Goal: Task Accomplishment & Management: Use online tool/utility

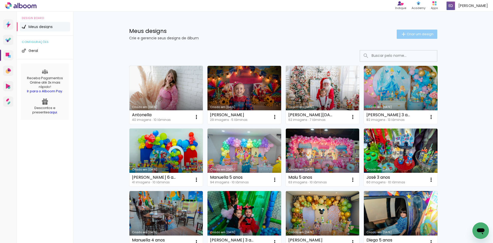
click at [417, 32] on span "Criar um design" at bounding box center [420, 33] width 27 height 3
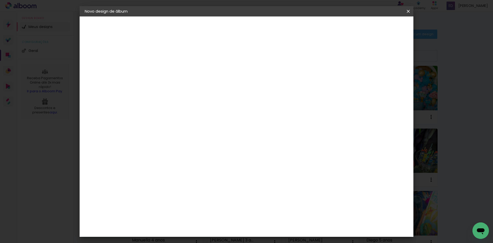
click at [169, 68] on input at bounding box center [169, 69] width 0 height 8
click at [169, 66] on input at bounding box center [169, 69] width 0 height 8
paste input "[PERSON_NAME] E [PERSON_NAME]"
type input "[PERSON_NAME] E [PERSON_NAME]"
type paper-input "[PERSON_NAME] E [PERSON_NAME]"
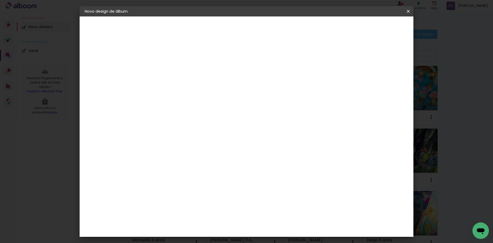
click at [221, 24] on paper-button "Avançar" at bounding box center [208, 27] width 25 height 9
click at [208, 99] on input at bounding box center [182, 97] width 52 height 6
type input "alb"
type paper-input "alb"
click at [179, 154] on div "Master Album" at bounding box center [172, 157] width 14 height 8
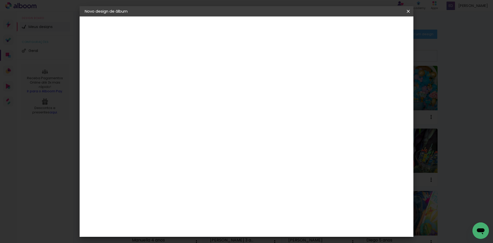
click at [0, 0] on slot "Avançar" at bounding box center [0, 0] width 0 height 0
click at [203, 121] on span "20 × 30" at bounding box center [191, 126] width 24 height 11
click at [0, 0] on slot "Avançar" at bounding box center [0, 0] width 0 height 0
click at [347, 56] on div at bounding box center [345, 55] width 5 height 5
type paper-checkbox "on"
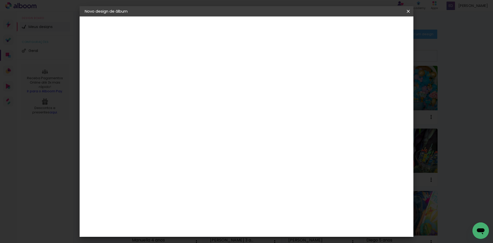
type input "1"
type paper-input "1"
click at [170, 58] on input "1" at bounding box center [165, 55] width 18 height 6
click at [376, 29] on span "Iniciar design" at bounding box center [364, 27] width 23 height 4
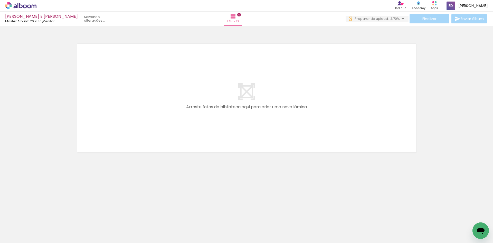
click at [88, 226] on div at bounding box center [80, 225] width 25 height 17
click at [119, 228] on div at bounding box center [108, 225] width 25 height 17
click at [145, 233] on div at bounding box center [137, 225] width 25 height 17
click at [161, 234] on quentale-thumb at bounding box center [166, 226] width 29 height 30
click at [164, 232] on div at bounding box center [166, 225] width 25 height 17
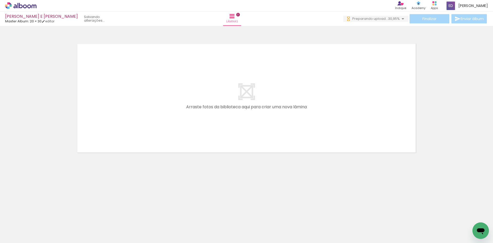
scroll to position [0, 758]
drag, startPoint x: 385, startPoint y: 230, endPoint x: 258, endPoint y: 125, distance: 164.8
click at [258, 125] on quentale-workspace at bounding box center [246, 121] width 493 height 243
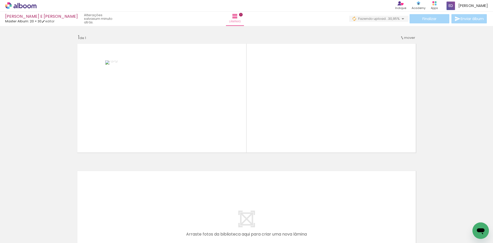
drag, startPoint x: 418, startPoint y: 229, endPoint x: 305, endPoint y: 124, distance: 154.6
click at [305, 124] on quentale-workspace at bounding box center [246, 121] width 493 height 243
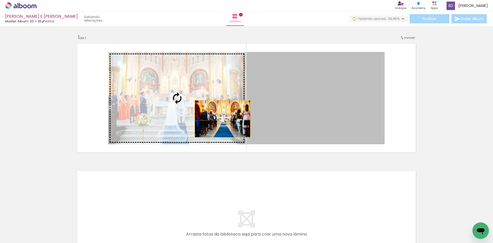
drag, startPoint x: 221, startPoint y: 119, endPoint x: 171, endPoint y: 115, distance: 49.7
click at [0, 0] on slot at bounding box center [0, 0] width 0 height 0
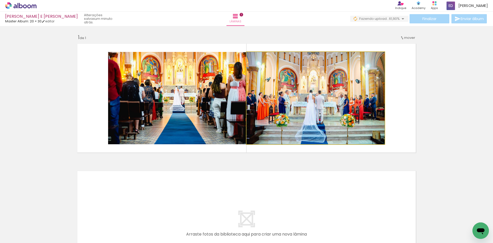
click at [307, 114] on quentale-photo at bounding box center [315, 98] width 138 height 92
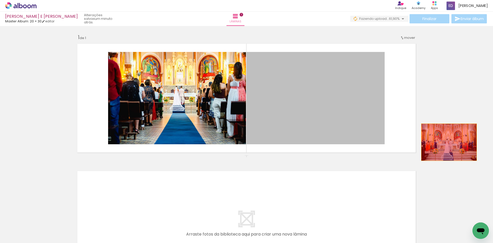
drag, startPoint x: 311, startPoint y: 113, endPoint x: 448, endPoint y: 142, distance: 140.3
click at [448, 142] on div "Inserir lâmina 1 de 1" at bounding box center [246, 155] width 493 height 254
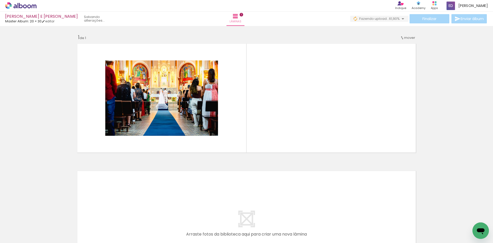
scroll to position [0, 0]
drag, startPoint x: 134, startPoint y: 238, endPoint x: 137, endPoint y: 240, distance: 3.9
click at [42, 239] on iron-horizontal-list at bounding box center [37, 227] width 10 height 32
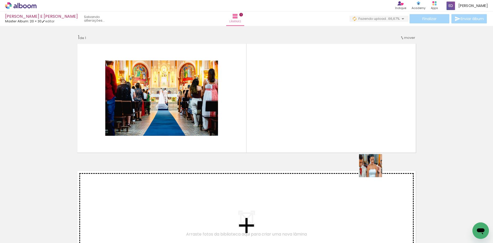
drag, startPoint x: 442, startPoint y: 229, endPoint x: 317, endPoint y: 118, distance: 167.0
click at [317, 118] on quentale-workspace at bounding box center [246, 121] width 493 height 243
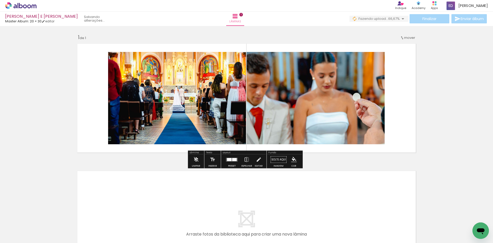
click at [343, 183] on quentale-layouter at bounding box center [246, 225] width 344 height 114
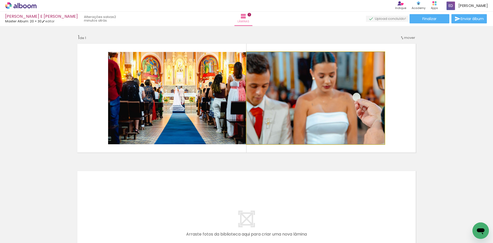
drag, startPoint x: 325, startPoint y: 120, endPoint x: 436, endPoint y: 140, distance: 113.1
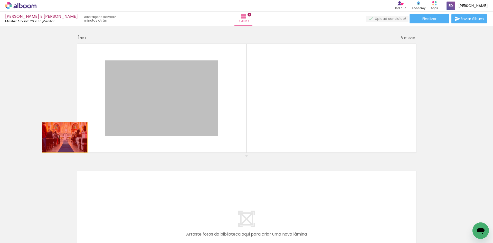
drag, startPoint x: 161, startPoint y: 118, endPoint x: 27, endPoint y: 145, distance: 137.1
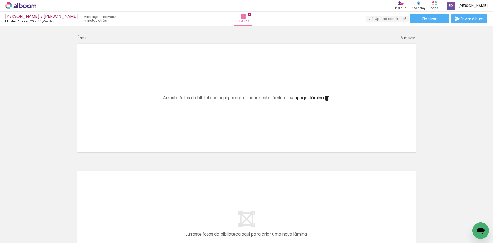
scroll to position [0, 0]
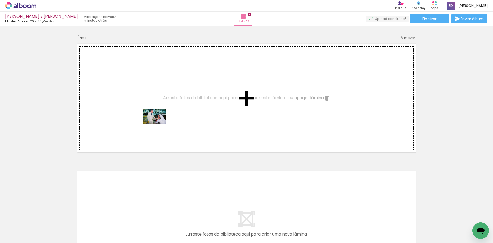
drag, startPoint x: 139, startPoint y: 227, endPoint x: 158, endPoint y: 114, distance: 114.2
click at [158, 114] on quentale-workspace at bounding box center [246, 121] width 493 height 243
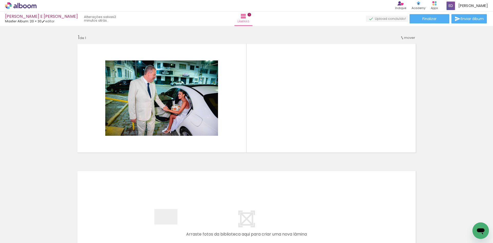
drag, startPoint x: 168, startPoint y: 225, endPoint x: 235, endPoint y: 129, distance: 117.7
click at [235, 129] on quentale-workspace at bounding box center [246, 121] width 493 height 243
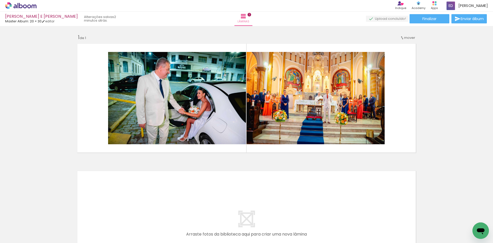
scroll to position [0, 758]
drag, startPoint x: 472, startPoint y: 226, endPoint x: 340, endPoint y: 116, distance: 172.2
click at [340, 116] on quentale-workspace at bounding box center [246, 121] width 493 height 243
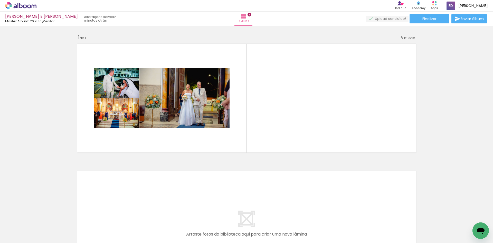
scroll to position [0, 0]
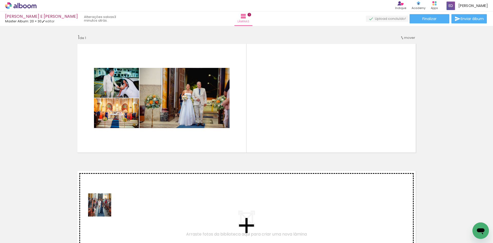
drag, startPoint x: 82, startPoint y: 228, endPoint x: 150, endPoint y: 122, distance: 125.9
click at [150, 122] on quentale-workspace at bounding box center [246, 121] width 493 height 243
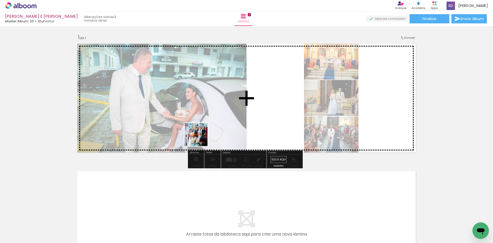
drag, startPoint x: 56, startPoint y: 232, endPoint x: 226, endPoint y: 123, distance: 201.8
click at [226, 122] on quentale-workspace at bounding box center [246, 121] width 493 height 243
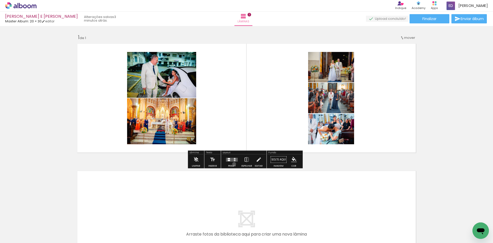
click at [233, 164] on div at bounding box center [232, 159] width 14 height 10
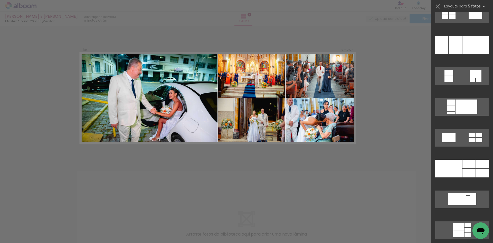
scroll to position [976, 0]
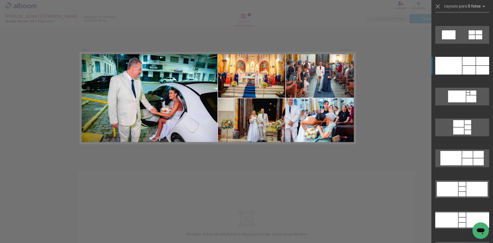
click at [462, 68] on div at bounding box center [468, 70] width 13 height 9
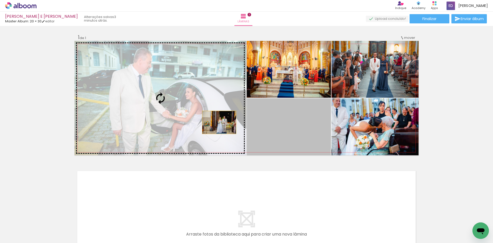
drag, startPoint x: 217, startPoint y: 122, endPoint x: 181, endPoint y: 117, distance: 37.1
click at [0, 0] on slot at bounding box center [0, 0] width 0 height 0
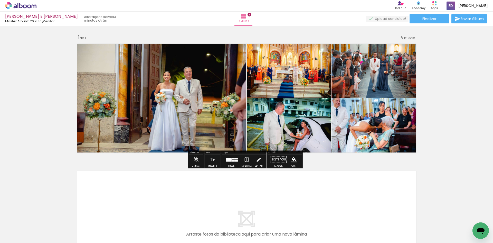
click at [43, 151] on div "Inserir lâmina 1 de 1" at bounding box center [246, 155] width 493 height 254
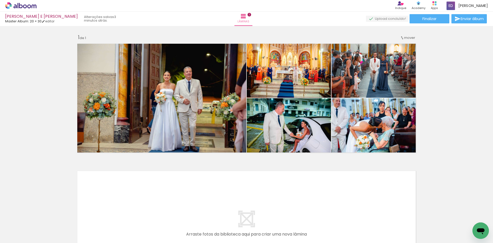
scroll to position [0, 0]
click at [114, 227] on div at bounding box center [108, 225] width 25 height 17
click at [113, 228] on div at bounding box center [108, 225] width 25 height 17
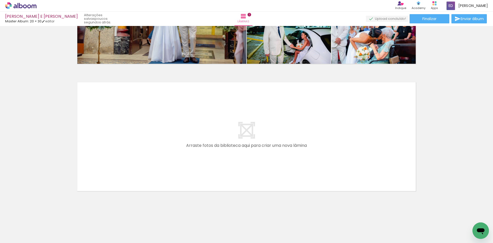
scroll to position [90, 0]
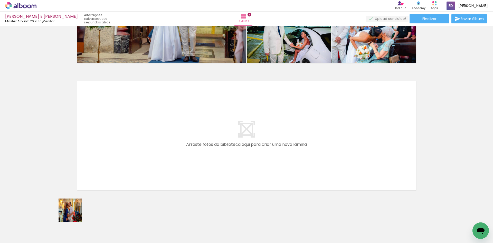
drag, startPoint x: 47, startPoint y: 226, endPoint x: 185, endPoint y: 142, distance: 161.6
click at [185, 142] on quentale-workspace at bounding box center [246, 121] width 493 height 243
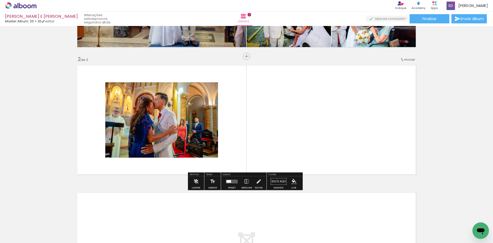
scroll to position [107, 0]
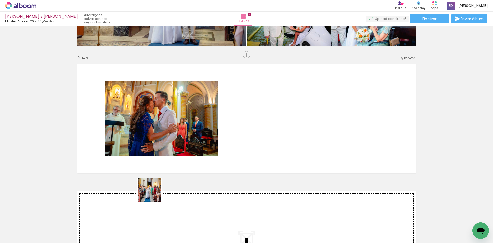
drag, startPoint x: 131, startPoint y: 229, endPoint x: 177, endPoint y: 155, distance: 86.7
click at [177, 155] on quentale-workspace at bounding box center [246, 121] width 493 height 243
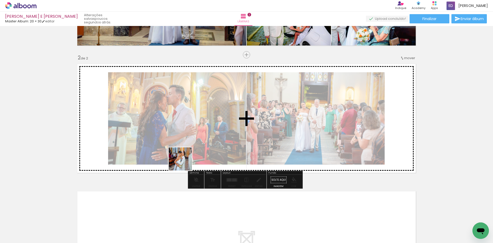
drag, startPoint x: 158, startPoint y: 223, endPoint x: 197, endPoint y: 145, distance: 86.8
click at [196, 144] on quentale-workspace at bounding box center [246, 121] width 493 height 243
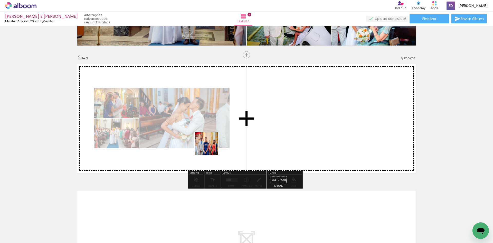
drag, startPoint x: 185, startPoint y: 226, endPoint x: 215, endPoint y: 178, distance: 56.1
click at [211, 145] on quentale-workspace at bounding box center [246, 121] width 493 height 243
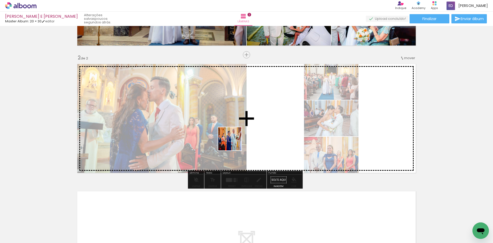
drag, startPoint x: 216, startPoint y: 215, endPoint x: 234, endPoint y: 143, distance: 74.2
click at [234, 143] on quentale-workspace at bounding box center [246, 121] width 493 height 243
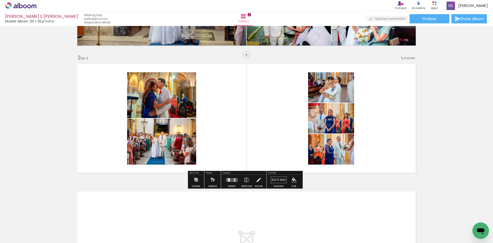
click at [235, 182] on div at bounding box center [232, 180] width 14 height 10
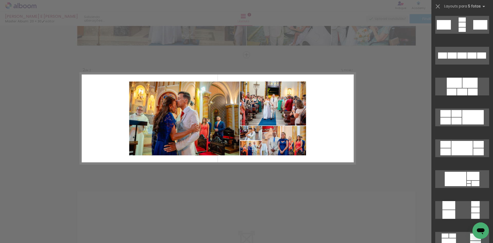
scroll to position [257, 0]
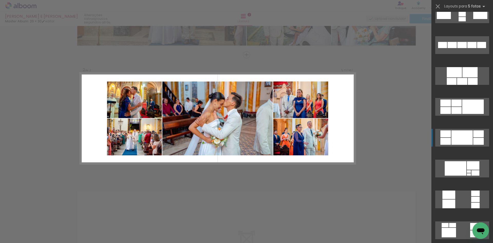
click at [459, 135] on div at bounding box center [461, 137] width 21 height 14
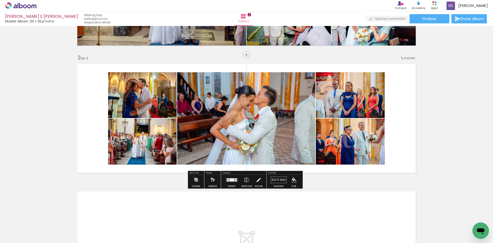
click at [363, 148] on quentale-photo at bounding box center [350, 141] width 69 height 46
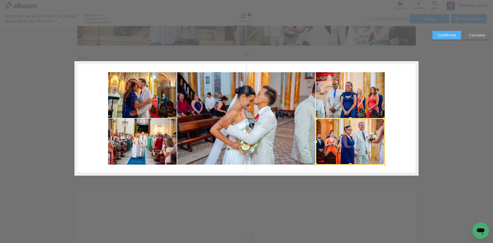
click at [366, 101] on quentale-photo at bounding box center [350, 95] width 69 height 46
click at [274, 119] on quentale-photo at bounding box center [246, 118] width 138 height 92
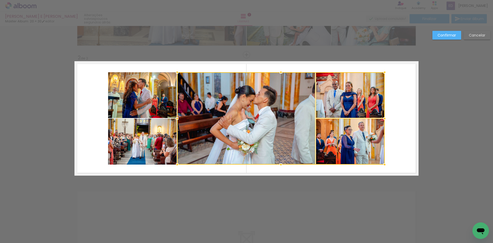
click at [141, 101] on quentale-photo at bounding box center [142, 95] width 69 height 46
click at [138, 137] on div at bounding box center [246, 118] width 277 height 92
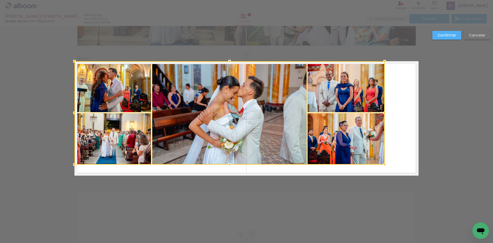
drag, startPoint x: 107, startPoint y: 74, endPoint x: 73, endPoint y: 63, distance: 35.6
click at [73, 63] on div at bounding box center [74, 61] width 10 height 10
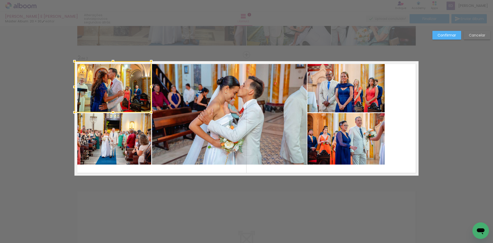
click at [111, 90] on div at bounding box center [112, 86] width 77 height 51
click at [108, 133] on quentale-photo at bounding box center [112, 138] width 77 height 51
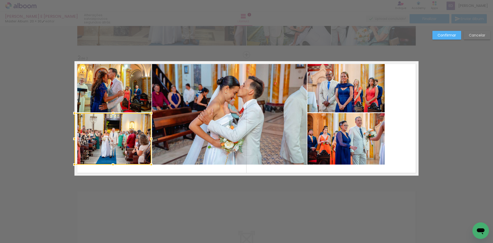
click at [109, 89] on quentale-photo at bounding box center [112, 86] width 77 height 51
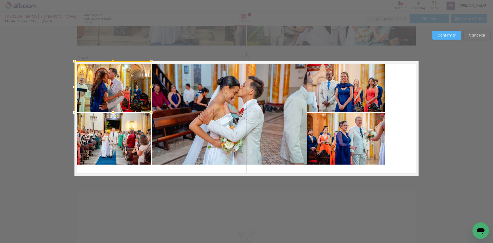
click at [110, 133] on quentale-photo at bounding box center [112, 138] width 77 height 51
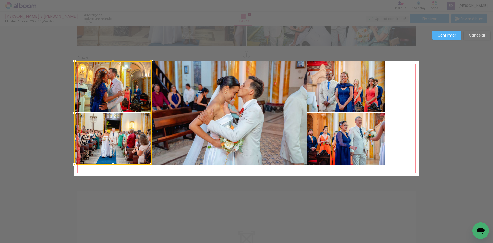
click at [183, 130] on quentale-photo at bounding box center [229, 112] width 155 height 103
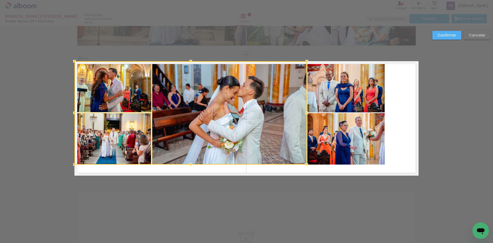
click at [341, 136] on quentale-photo at bounding box center [345, 138] width 77 height 51
click at [344, 91] on div at bounding box center [229, 112] width 310 height 103
click at [340, 138] on div at bounding box center [229, 112] width 310 height 103
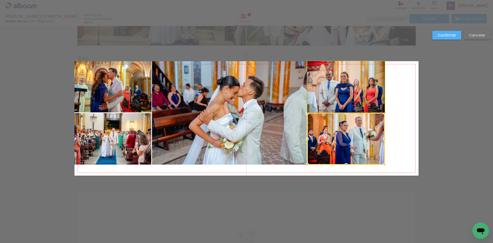
click at [341, 91] on quentale-photo at bounding box center [345, 86] width 77 height 51
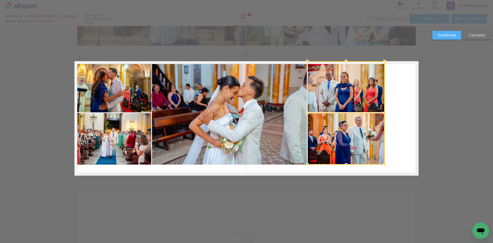
click at [265, 99] on quentale-photo at bounding box center [229, 112] width 155 height 103
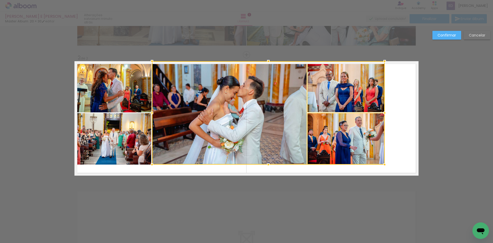
click at [125, 84] on quentale-photo at bounding box center [112, 86] width 77 height 51
click at [116, 135] on div at bounding box center [229, 112] width 310 height 103
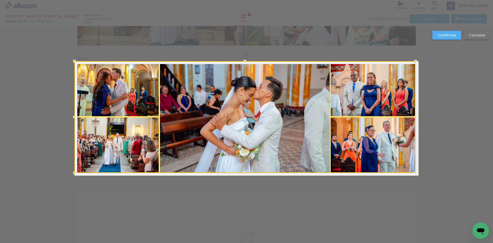
drag, startPoint x: 386, startPoint y: 165, endPoint x: 416, endPoint y: 173, distance: 31.1
click at [416, 173] on div at bounding box center [415, 172] width 10 height 10
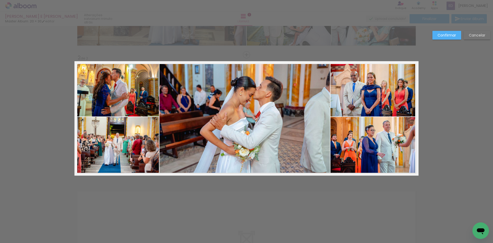
click at [448, 145] on div "Confirmar Cancelar" at bounding box center [246, 116] width 493 height 394
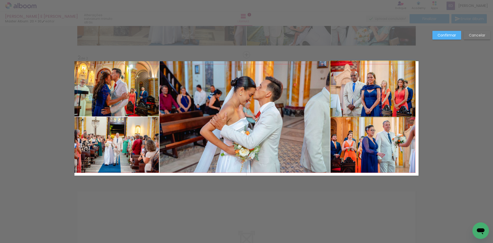
click at [382, 91] on quentale-photo at bounding box center [372, 88] width 85 height 55
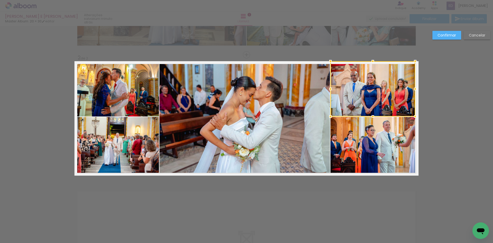
click at [0, 0] on slot "Confirmar" at bounding box center [0, 0] width 0 height 0
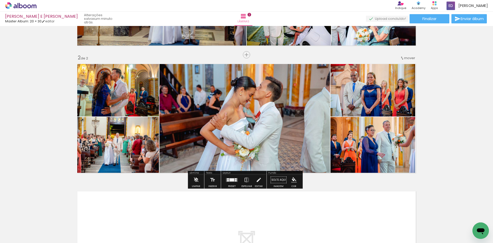
click at [438, 115] on div "Inserir lâmina 1 de 2 Inserir lâmina 2 de 2" at bounding box center [246, 112] width 493 height 382
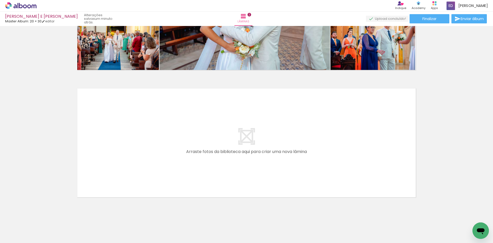
scroll to position [217, 0]
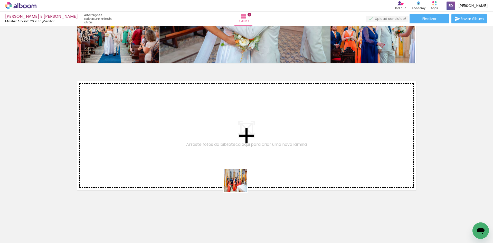
drag, startPoint x: 243, startPoint y: 221, endPoint x: 230, endPoint y: 153, distance: 69.8
click at [230, 153] on quentale-workspace at bounding box center [246, 121] width 493 height 243
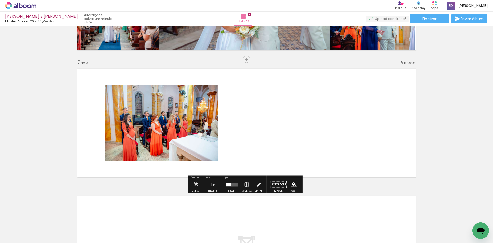
scroll to position [234, 0]
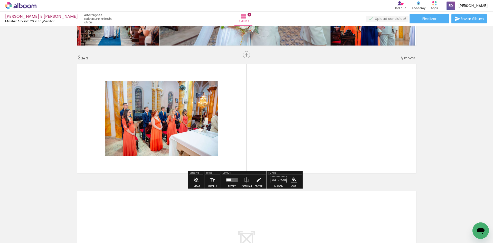
drag, startPoint x: 271, startPoint y: 225, endPoint x: 281, endPoint y: 175, distance: 51.1
click at [268, 153] on quentale-workspace at bounding box center [246, 121] width 493 height 243
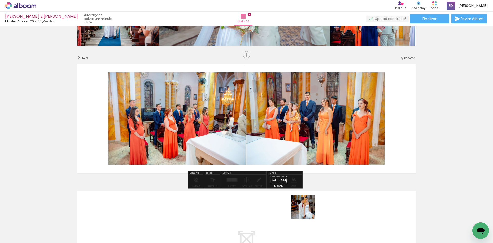
drag, startPoint x: 307, startPoint y: 211, endPoint x: 317, endPoint y: 174, distance: 38.1
click at [310, 151] on quentale-workspace at bounding box center [246, 121] width 493 height 243
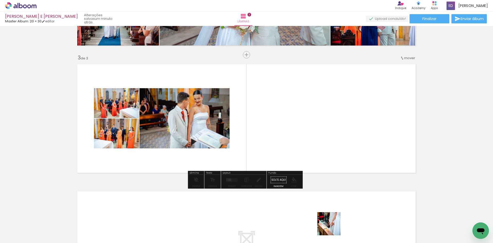
drag, startPoint x: 333, startPoint y: 227, endPoint x: 330, endPoint y: 177, distance: 50.1
click at [314, 147] on quentale-workspace at bounding box center [246, 121] width 493 height 243
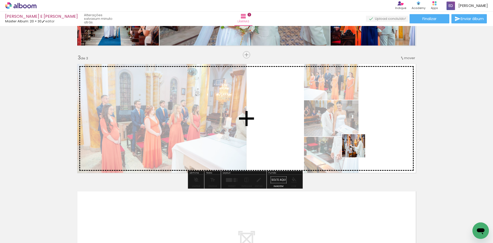
drag, startPoint x: 360, startPoint y: 165, endPoint x: 354, endPoint y: 143, distance: 22.5
click at [355, 144] on quentale-workspace at bounding box center [246, 121] width 493 height 243
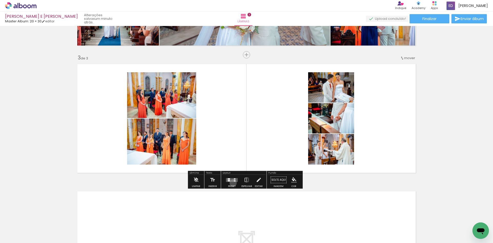
drag, startPoint x: 232, startPoint y: 183, endPoint x: 244, endPoint y: 178, distance: 13.3
click at [232, 182] on div at bounding box center [232, 180] width 14 height 10
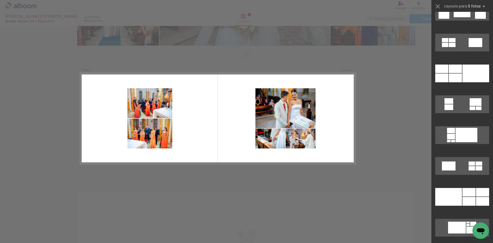
scroll to position [822, 0]
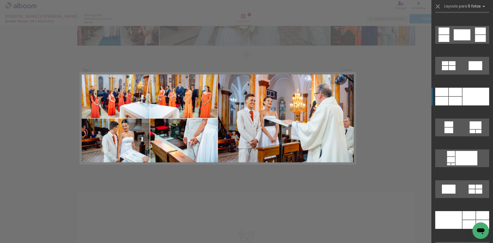
click at [467, 101] on div at bounding box center [475, 97] width 27 height 18
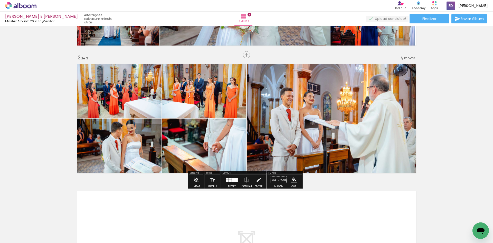
click at [434, 136] on div "Inserir lâmina 1 de 3 Inserir lâmina 2 de 3 Inserir lâmina 3 de 3" at bounding box center [246, 48] width 493 height 509
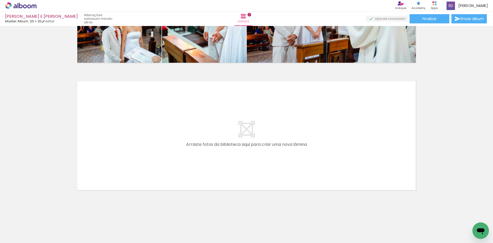
scroll to position [0, 306]
drag, startPoint x: 149, startPoint y: 222, endPoint x: 194, endPoint y: 143, distance: 90.8
click at [194, 143] on quentale-workspace at bounding box center [246, 121] width 493 height 243
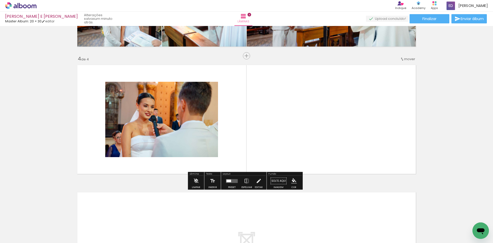
scroll to position [361, 0]
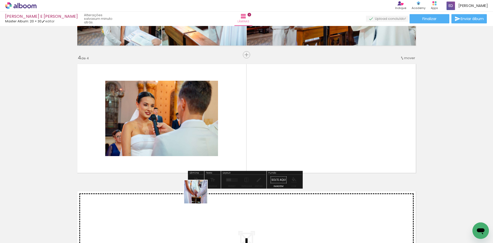
drag, startPoint x: 193, startPoint y: 206, endPoint x: 243, endPoint y: 160, distance: 68.3
click at [242, 141] on quentale-workspace at bounding box center [246, 121] width 493 height 243
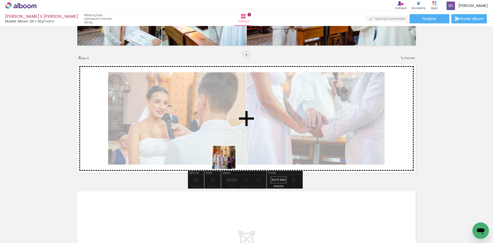
drag, startPoint x: 203, startPoint y: 222, endPoint x: 227, endPoint y: 148, distance: 77.7
click at [227, 148] on quentale-workspace at bounding box center [246, 121] width 493 height 243
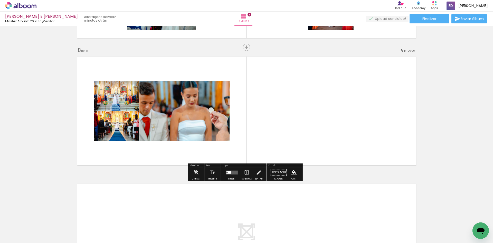
scroll to position [902, 0]
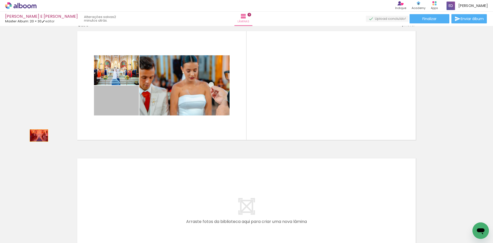
drag, startPoint x: 37, startPoint y: 135, endPoint x: 57, endPoint y: 124, distance: 23.3
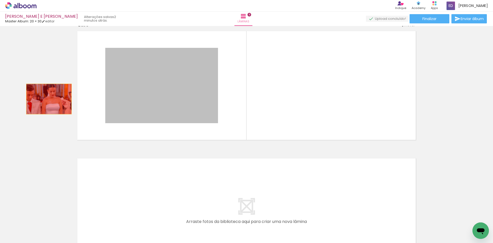
drag, startPoint x: 131, startPoint y: 94, endPoint x: 37, endPoint y: 105, distance: 95.1
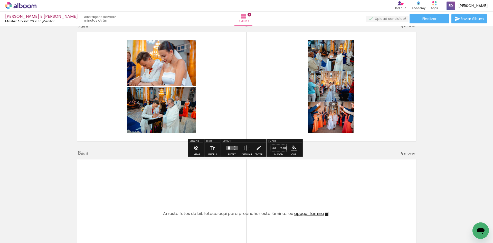
scroll to position [800, 0]
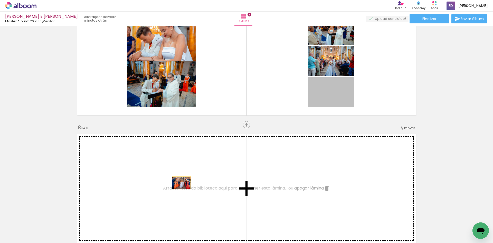
drag, startPoint x: 325, startPoint y: 97, endPoint x: 179, endPoint y: 183, distance: 168.9
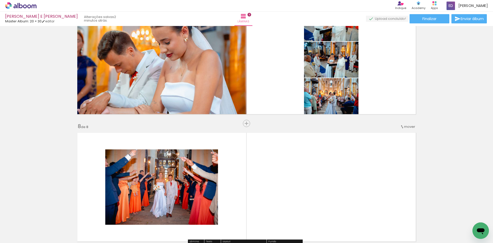
scroll to position [825, 0]
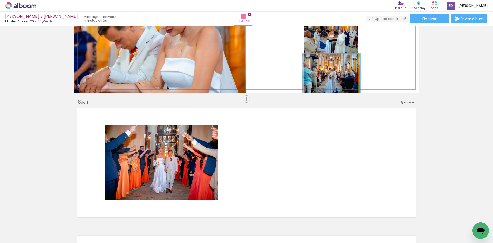
drag, startPoint x: 334, startPoint y: 72, endPoint x: 304, endPoint y: 153, distance: 85.5
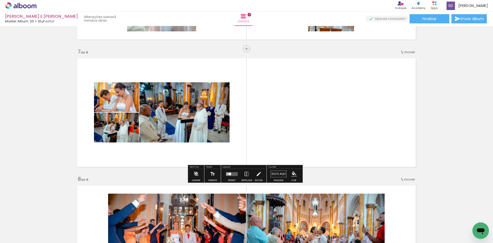
scroll to position [902, 0]
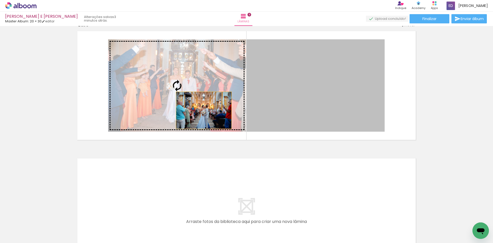
drag, startPoint x: 282, startPoint y: 112, endPoint x: 201, endPoint y: 109, distance: 80.7
click at [0, 0] on slot at bounding box center [0, 0] width 0 height 0
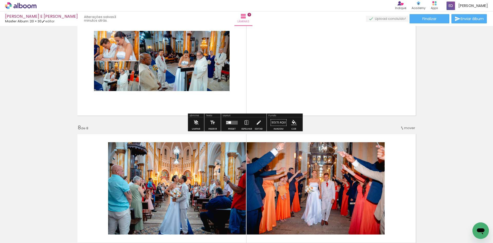
scroll to position [723, 0]
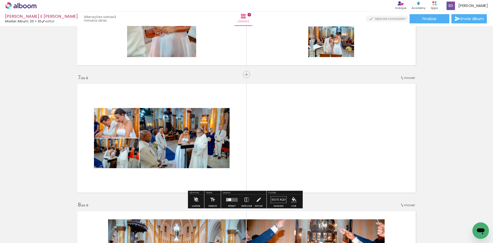
click at [229, 200] on div at bounding box center [229, 199] width 3 height 3
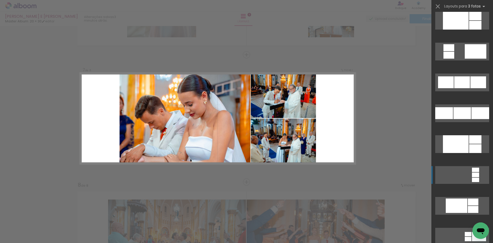
scroll to position [616, 0]
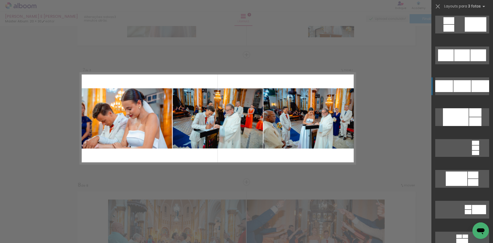
click at [455, 90] on div at bounding box center [461, 86] width 17 height 12
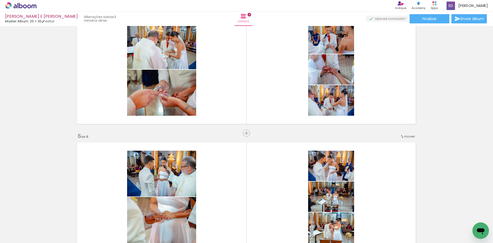
scroll to position [614, 0]
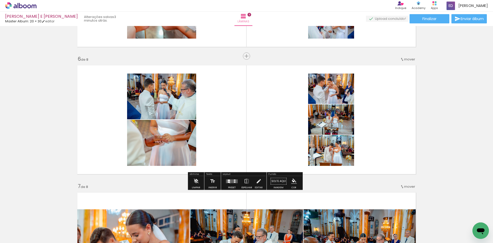
click at [229, 183] on div at bounding box center [232, 181] width 14 height 10
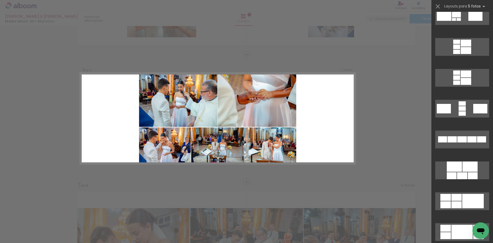
scroll to position [205, 0]
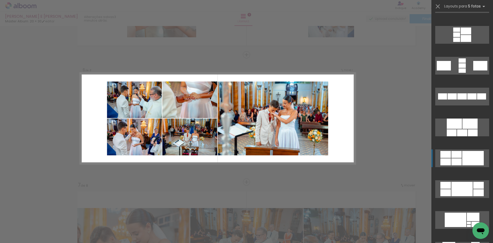
click at [462, 164] on div at bounding box center [473, 158] width 22 height 14
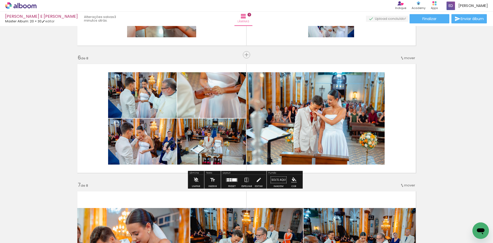
click at [361, 145] on quentale-photo at bounding box center [315, 118] width 138 height 92
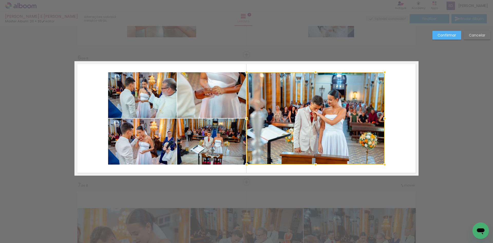
click at [236, 144] on quentale-photo at bounding box center [211, 141] width 69 height 46
click at [218, 101] on div at bounding box center [280, 118] width 207 height 92
click at [144, 93] on quentale-photo at bounding box center [142, 95] width 69 height 46
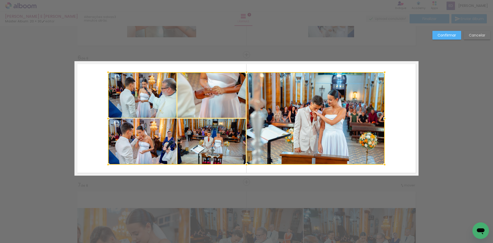
click at [142, 137] on div at bounding box center [246, 118] width 277 height 92
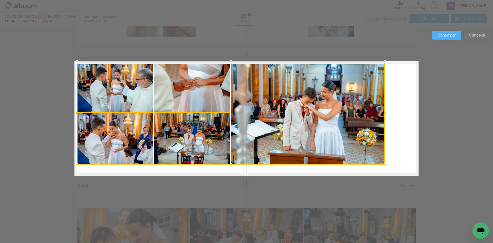
drag, startPoint x: 104, startPoint y: 72, endPoint x: 74, endPoint y: 62, distance: 31.7
click at [74, 62] on div at bounding box center [77, 61] width 10 height 10
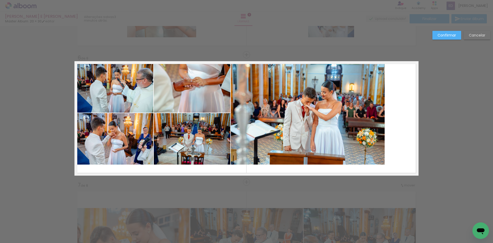
click at [117, 93] on quentale-photo at bounding box center [115, 86] width 76 height 51
click at [121, 137] on quentale-photo at bounding box center [115, 138] width 76 height 51
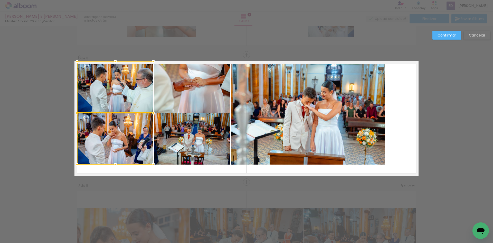
click at [183, 135] on quentale-photo at bounding box center [192, 138] width 77 height 51
click at [189, 98] on div at bounding box center [154, 112] width 154 height 103
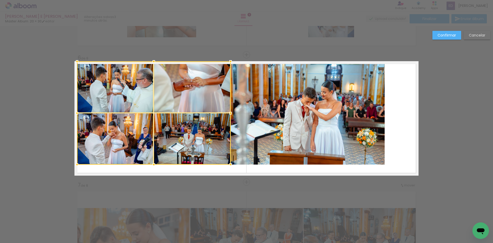
click at [287, 117] on quentale-photo at bounding box center [308, 112] width 154 height 103
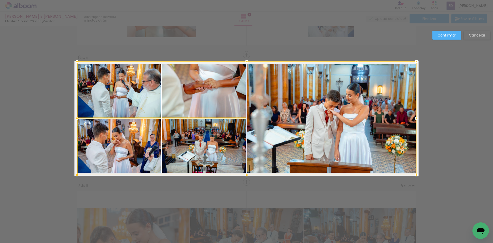
drag, startPoint x: 399, startPoint y: 174, endPoint x: 414, endPoint y: 176, distance: 14.8
click at [414, 176] on div at bounding box center [416, 175] width 10 height 10
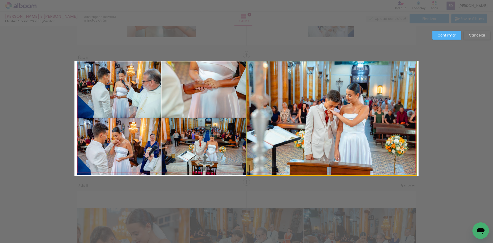
click at [323, 112] on quentale-photo at bounding box center [331, 117] width 169 height 113
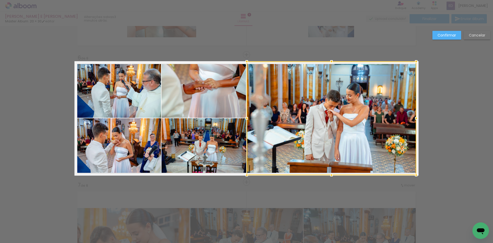
click at [0, 0] on slot "Confirmar" at bounding box center [0, 0] width 0 height 0
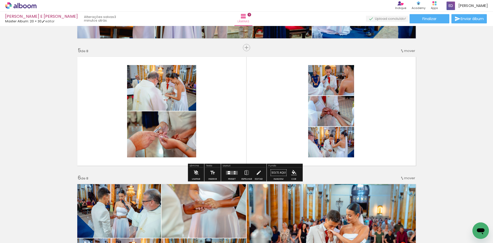
scroll to position [487, 0]
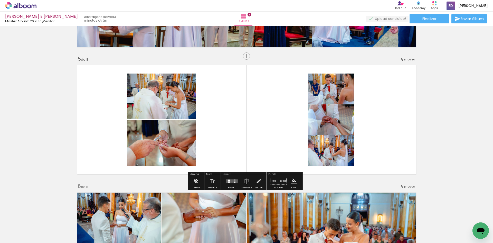
drag, startPoint x: 231, startPoint y: 183, endPoint x: 233, endPoint y: 180, distance: 3.4
click at [231, 183] on div at bounding box center [232, 181] width 14 height 10
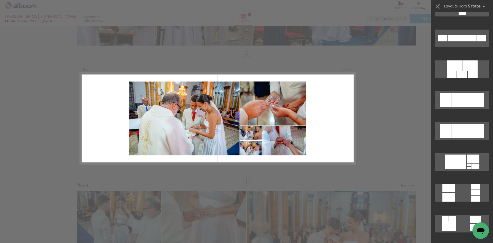
scroll to position [282, 0]
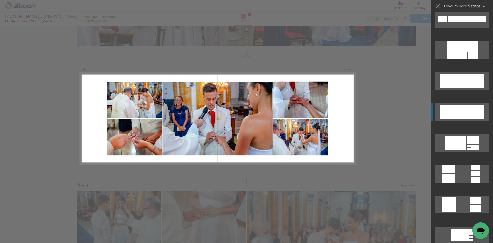
click at [468, 115] on div at bounding box center [461, 112] width 21 height 14
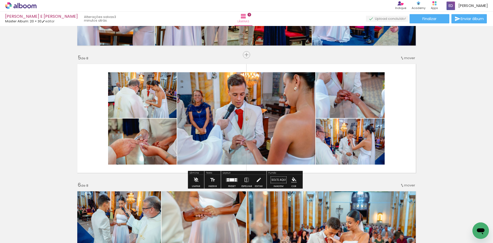
click at [361, 138] on quentale-photo at bounding box center [350, 141] width 69 height 46
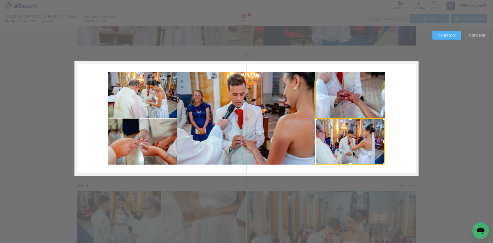
click at [349, 96] on quentale-photo at bounding box center [350, 95] width 69 height 46
click at [280, 103] on quentale-photo at bounding box center [246, 118] width 138 height 92
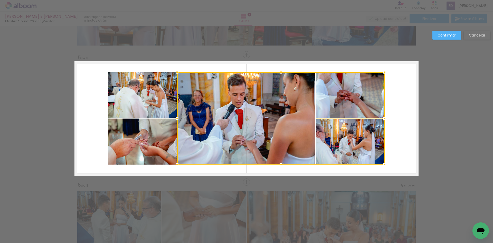
click at [166, 87] on quentale-photo at bounding box center [142, 95] width 69 height 46
click at [149, 135] on div at bounding box center [246, 118] width 277 height 92
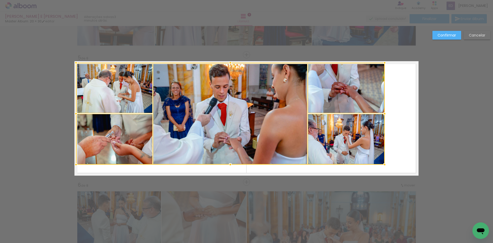
drag, startPoint x: 107, startPoint y: 72, endPoint x: 74, endPoint y: 62, distance: 33.4
click at [74, 62] on div at bounding box center [76, 63] width 10 height 10
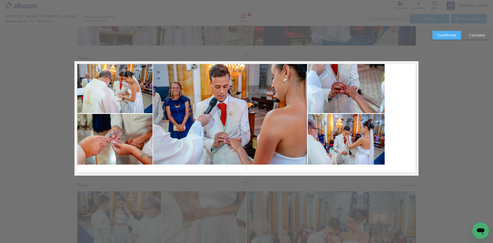
click at [112, 108] on quentale-photo at bounding box center [114, 88] width 77 height 50
click at [123, 140] on quentale-photo at bounding box center [114, 139] width 77 height 51
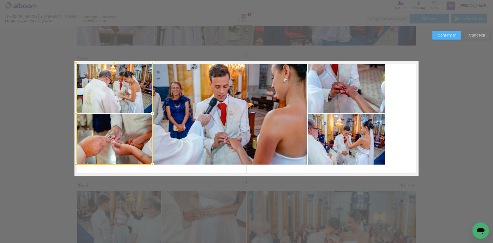
click at [208, 128] on quentale-photo at bounding box center [230, 114] width 154 height 102
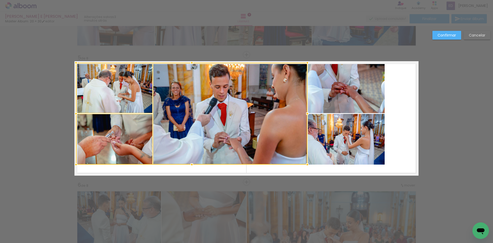
click at [351, 96] on quentale-photo at bounding box center [346, 88] width 77 height 50
click at [354, 145] on div at bounding box center [230, 114] width 309 height 102
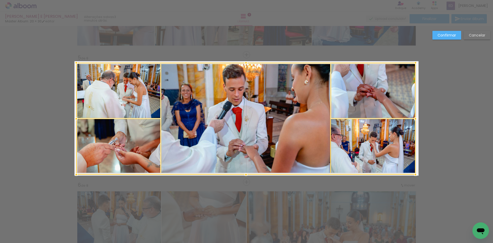
drag, startPoint x: 382, startPoint y: 165, endPoint x: 413, endPoint y: 174, distance: 31.8
click at [413, 174] on div at bounding box center [415, 174] width 10 height 10
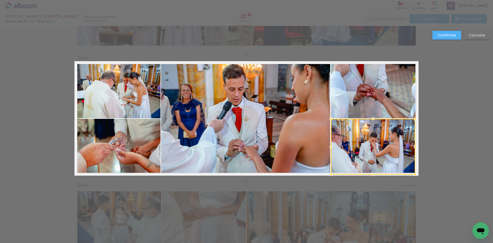
click at [447, 32] on paper-button "Confirmar" at bounding box center [446, 35] width 29 height 9
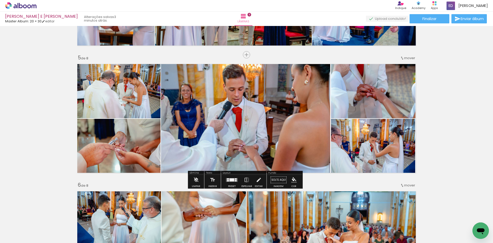
click at [458, 74] on div "Inserir lâmina 1 de 8 Inserir lâmina 2 de 8 Inserir lâmina 3 de 8 Inserir lâmin…" at bounding box center [246, 112] width 493 height 1144
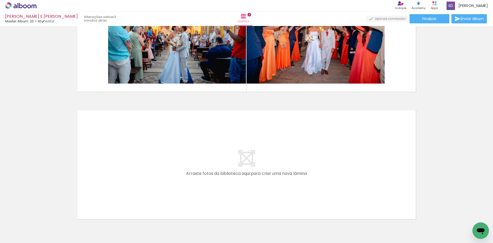
scroll to position [899, 0]
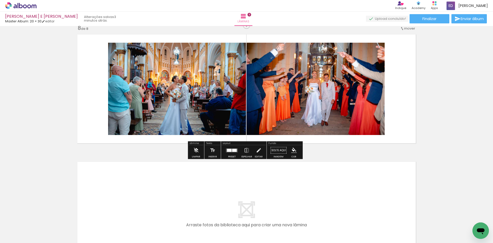
click at [227, 152] on div at bounding box center [232, 150] width 14 height 10
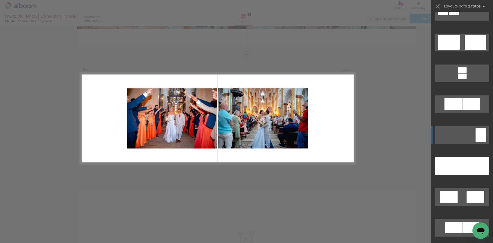
scroll to position [205, 0]
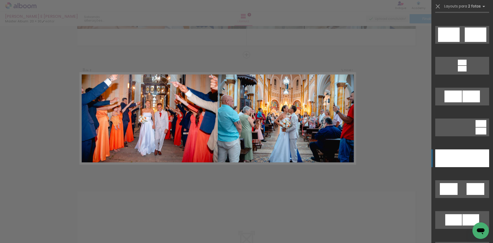
click at [462, 153] on div at bounding box center [475, 158] width 27 height 18
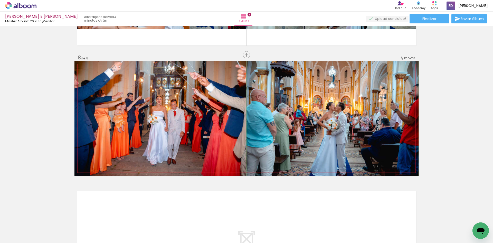
click at [406, 131] on quentale-photo at bounding box center [332, 118] width 172 height 114
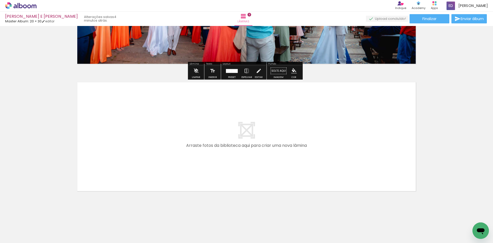
scroll to position [979, 0]
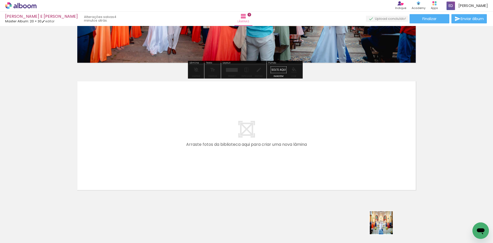
drag, startPoint x: 385, startPoint y: 228, endPoint x: 320, endPoint y: 166, distance: 89.9
click at [320, 166] on quentale-workspace at bounding box center [246, 121] width 493 height 243
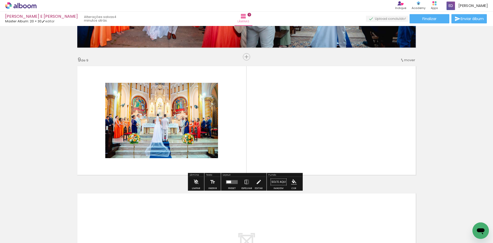
scroll to position [996, 0]
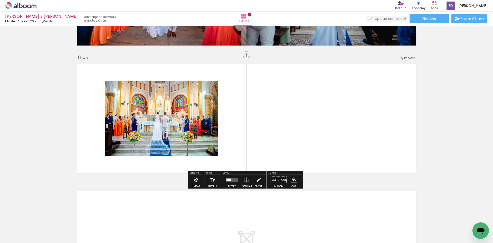
drag, startPoint x: 420, startPoint y: 228, endPoint x: 356, endPoint y: 169, distance: 87.2
click at [359, 171] on quentale-workspace at bounding box center [246, 121] width 493 height 243
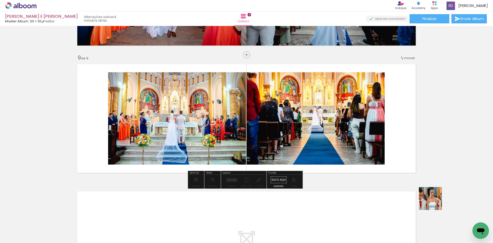
drag, startPoint x: 434, startPoint y: 202, endPoint x: 360, endPoint y: 138, distance: 98.1
click at [391, 165] on quentale-workspace at bounding box center [246, 121] width 493 height 243
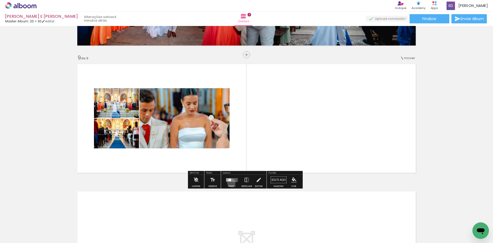
click at [230, 182] on div at bounding box center [232, 180] width 14 height 10
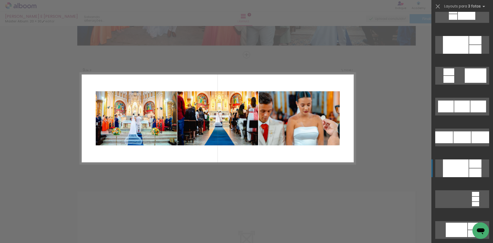
scroll to position [616, 0]
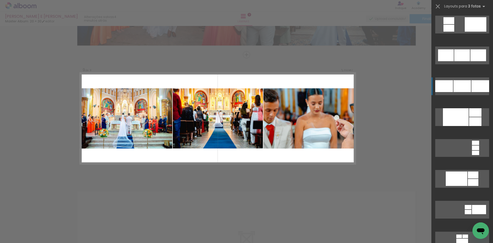
click at [451, 86] on div at bounding box center [444, 86] width 18 height 12
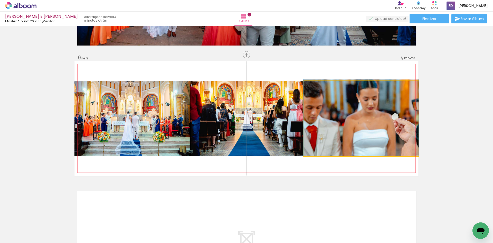
drag, startPoint x: 367, startPoint y: 133, endPoint x: 258, endPoint y: 126, distance: 109.3
click at [0, 0] on slot at bounding box center [0, 0] width 0 height 0
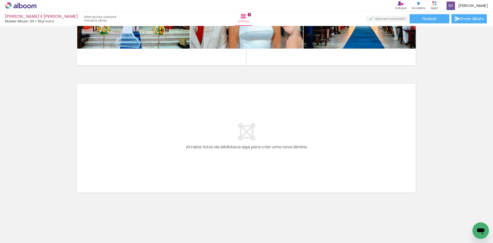
scroll to position [1106, 0]
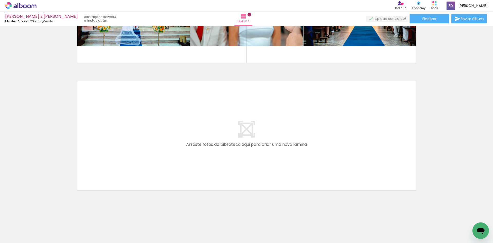
click at [292, 182] on quentale-workspace at bounding box center [246, 121] width 493 height 243
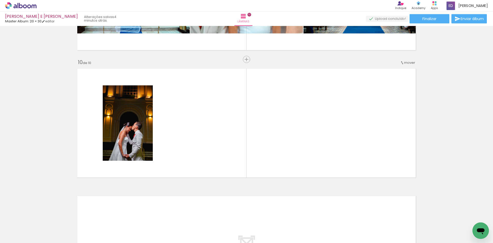
scroll to position [1124, 0]
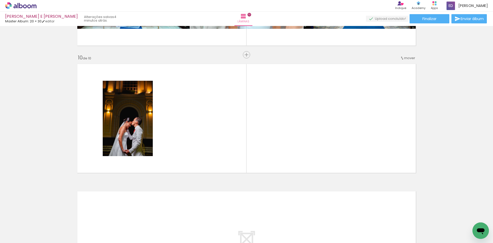
drag, startPoint x: 334, startPoint y: 218, endPoint x: 328, endPoint y: 181, distance: 37.4
click at [320, 159] on quentale-workspace at bounding box center [246, 121] width 493 height 243
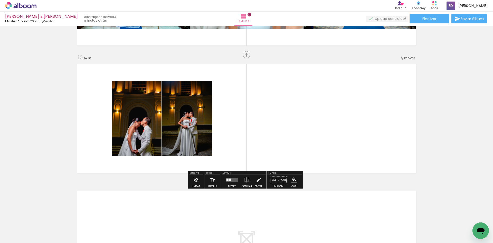
drag, startPoint x: 355, startPoint y: 216, endPoint x: 329, endPoint y: 136, distance: 84.3
click at [336, 150] on quentale-workspace at bounding box center [246, 121] width 493 height 243
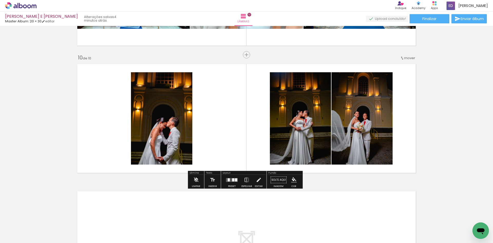
click at [231, 182] on div at bounding box center [232, 180] width 14 height 10
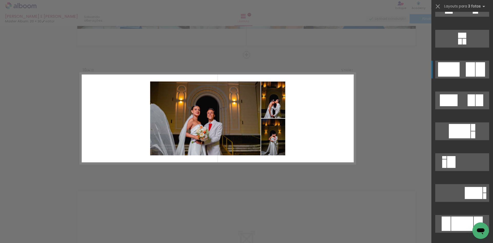
scroll to position [1669, 0]
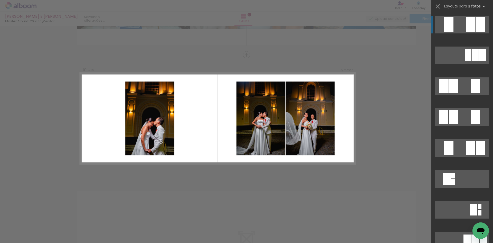
scroll to position [0, 758]
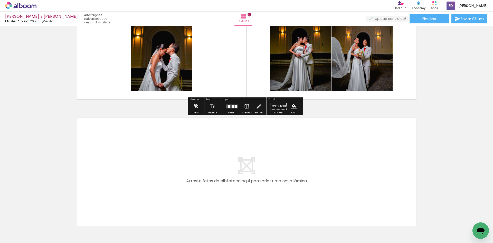
scroll to position [1124, 0]
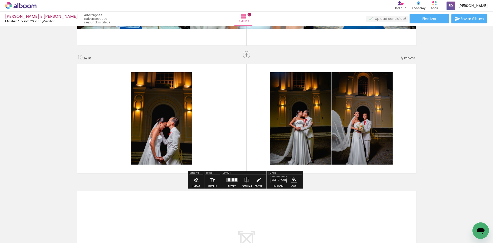
click at [232, 180] on div at bounding box center [233, 179] width 2 height 3
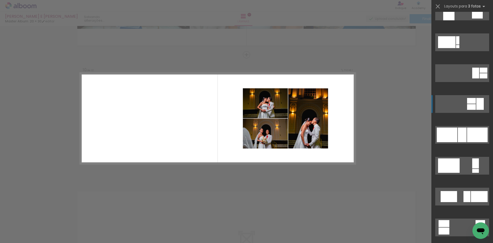
scroll to position [2670, 0]
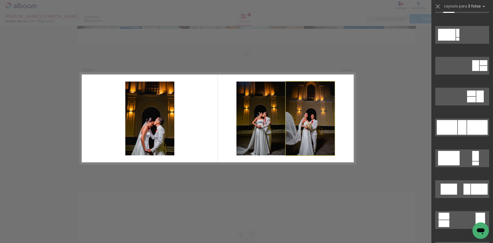
click at [309, 108] on div at bounding box center [310, 118] width 49 height 74
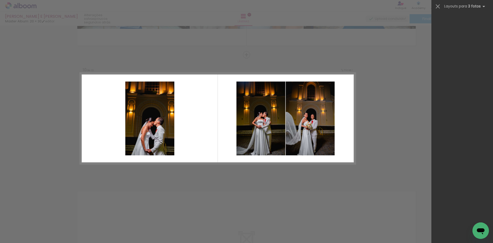
scroll to position [0, 0]
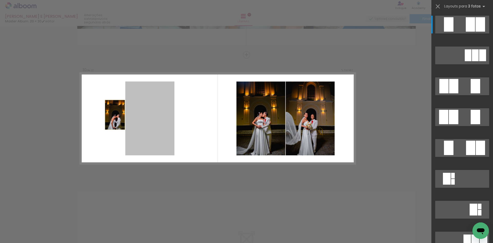
drag, startPoint x: 145, startPoint y: 117, endPoint x: 104, endPoint y: 114, distance: 41.0
click at [104, 114] on quentale-layouter at bounding box center [217, 118] width 275 height 91
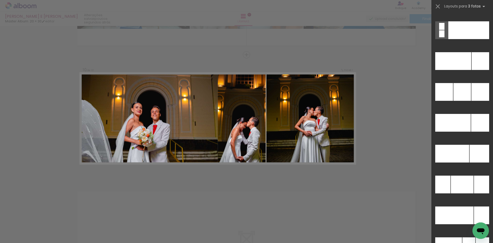
scroll to position [5267, 0]
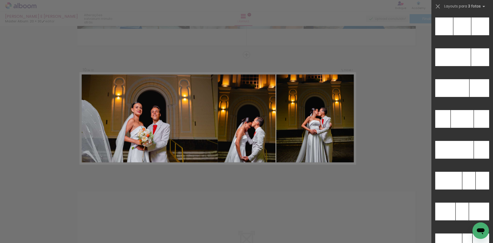
click at [470, 150] on div at bounding box center [467, 150] width 11 height 18
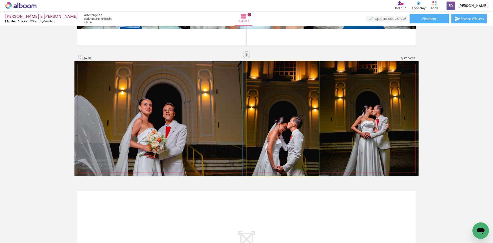
drag, startPoint x: 287, startPoint y: 128, endPoint x: 285, endPoint y: 88, distance: 40.1
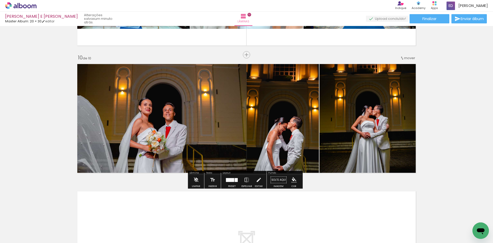
click at [287, 118] on quentale-photo at bounding box center [282, 118] width 72 height 114
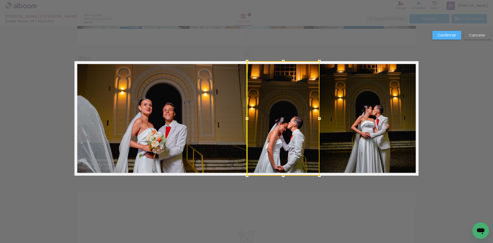
drag, startPoint x: 288, startPoint y: 122, endPoint x: 289, endPoint y: 94, distance: 27.2
click at [289, 94] on div at bounding box center [283, 118] width 72 height 114
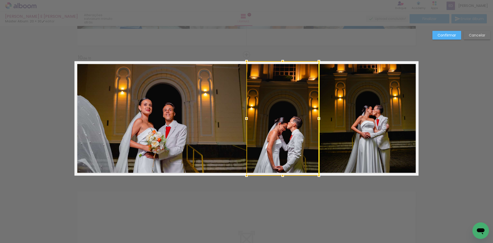
drag, startPoint x: 285, startPoint y: 160, endPoint x: 281, endPoint y: 116, distance: 44.3
click at [281, 116] on div at bounding box center [282, 118] width 72 height 114
click at [206, 110] on quentale-photo at bounding box center [160, 118] width 172 height 114
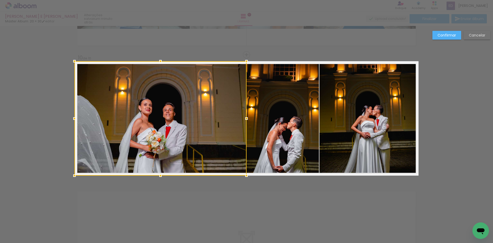
click at [198, 117] on div at bounding box center [160, 118] width 172 height 114
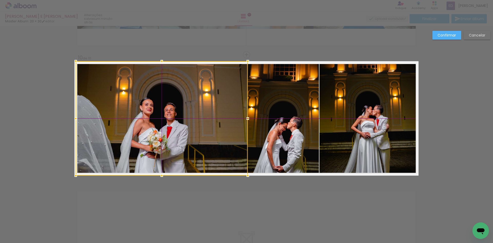
drag, startPoint x: 198, startPoint y: 122, endPoint x: 203, endPoint y: 95, distance: 27.8
click at [203, 95] on div at bounding box center [162, 118] width 172 height 114
click at [202, 114] on div at bounding box center [162, 118] width 172 height 114
click at [448, 40] on div "Confirmar Cancelar" at bounding box center [460, 37] width 61 height 13
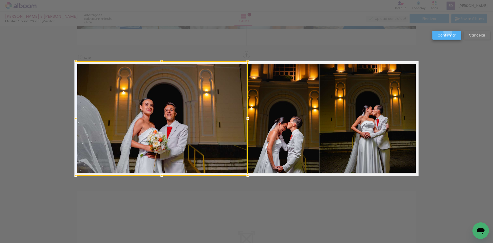
click at [448, 32] on paper-button "Confirmar" at bounding box center [446, 35] width 29 height 9
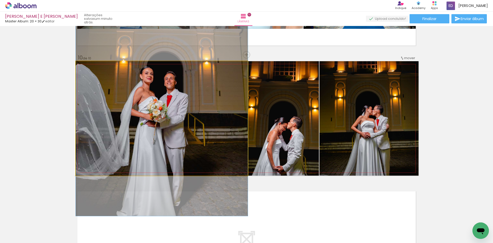
drag, startPoint x: 193, startPoint y: 137, endPoint x: 194, endPoint y: 110, distance: 27.0
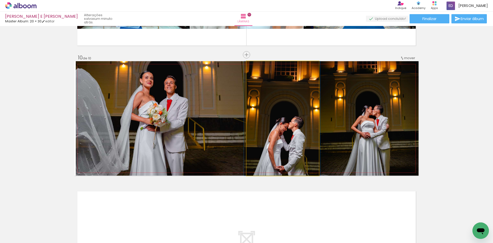
drag, startPoint x: 278, startPoint y: 138, endPoint x: 279, endPoint y: 116, distance: 22.9
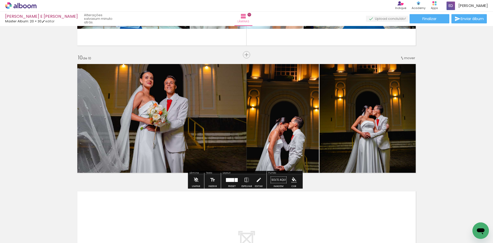
click at [279, 116] on quentale-photo at bounding box center [282, 118] width 72 height 114
click at [366, 128] on quentale-photo at bounding box center [368, 118] width 99 height 114
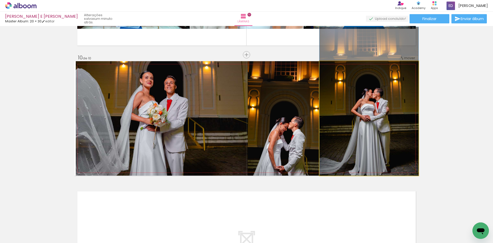
drag, startPoint x: 371, startPoint y: 137, endPoint x: 368, endPoint y: 110, distance: 27.1
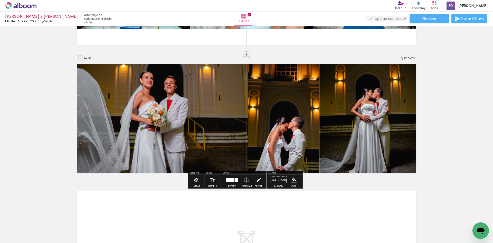
click at [307, 119] on quentale-photo at bounding box center [282, 118] width 72 height 114
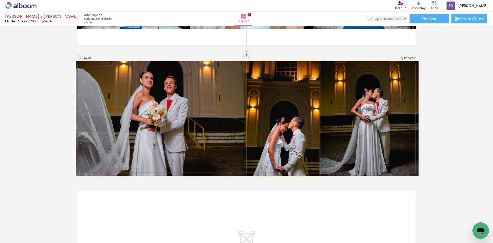
click at [297, 124] on quentale-photo at bounding box center [282, 118] width 72 height 114
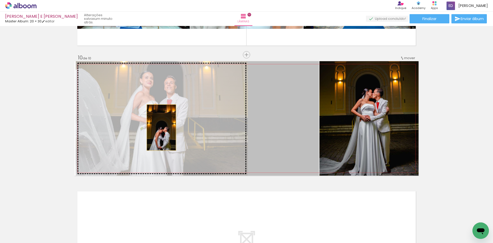
drag, startPoint x: 291, startPoint y: 141, endPoint x: 150, endPoint y: 127, distance: 142.2
click at [0, 0] on slot at bounding box center [0, 0] width 0 height 0
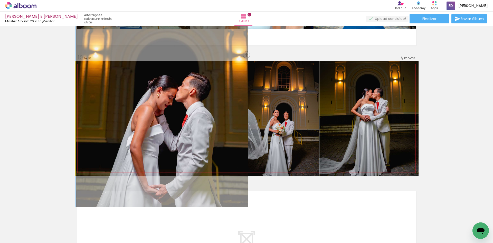
drag, startPoint x: 170, startPoint y: 138, endPoint x: 166, endPoint y: 98, distance: 40.8
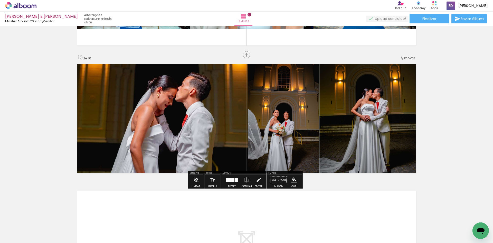
click at [163, 128] on quentale-photo at bounding box center [162, 118] width 172 height 114
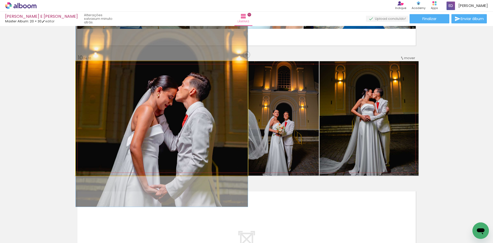
click at [163, 128] on quentale-photo at bounding box center [162, 118] width 172 height 114
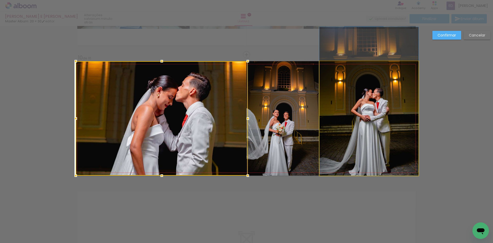
drag, startPoint x: 375, startPoint y: 136, endPoint x: 377, endPoint y: 130, distance: 6.2
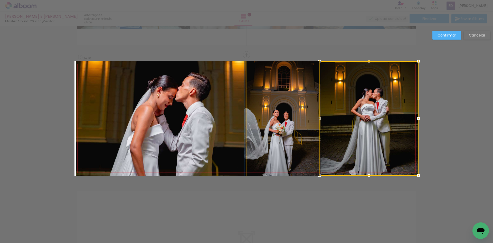
click at [277, 128] on quentale-photo at bounding box center [282, 118] width 72 height 114
click at [319, 128] on div at bounding box center [368, 118] width 99 height 114
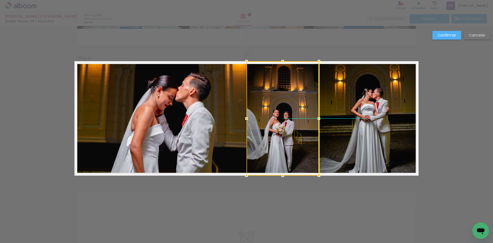
drag, startPoint x: 278, startPoint y: 129, endPoint x: 278, endPoint y: 119, distance: 9.2
click at [278, 119] on div at bounding box center [282, 118] width 72 height 114
drag, startPoint x: 397, startPoint y: 229, endPoint x: 400, endPoint y: 226, distance: 4.0
click at [0, 0] on slot "Confirmar" at bounding box center [0, 0] width 0 height 0
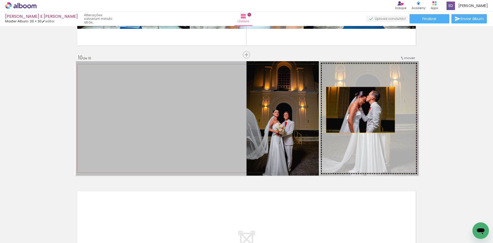
drag, startPoint x: 195, startPoint y: 115, endPoint x: 364, endPoint y: 110, distance: 169.0
click at [0, 0] on slot at bounding box center [0, 0] width 0 height 0
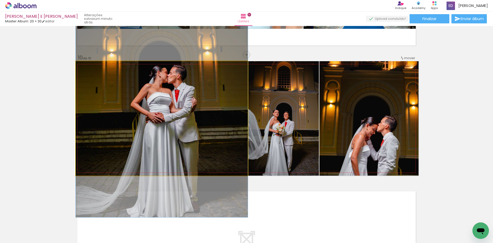
drag, startPoint x: 199, startPoint y: 110, endPoint x: 193, endPoint y: 81, distance: 30.0
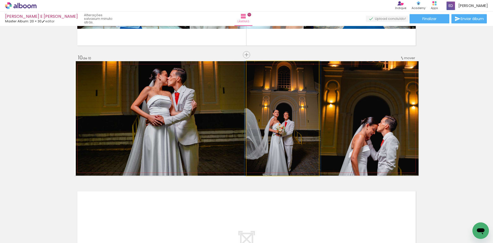
click at [279, 115] on quentale-photo at bounding box center [282, 118] width 72 height 114
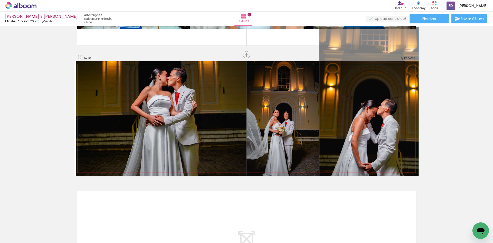
drag, startPoint x: 365, startPoint y: 126, endPoint x: 364, endPoint y: 105, distance: 21.3
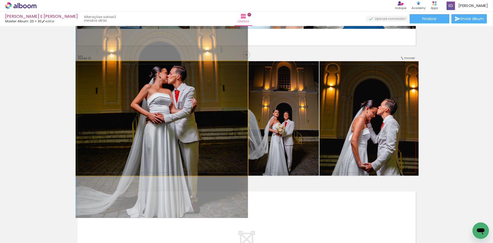
drag, startPoint x: 227, startPoint y: 107, endPoint x: 230, endPoint y: 105, distance: 3.1
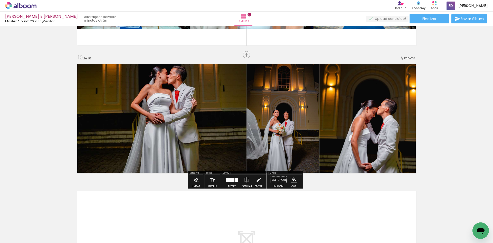
click at [230, 182] on div at bounding box center [232, 180] width 14 height 10
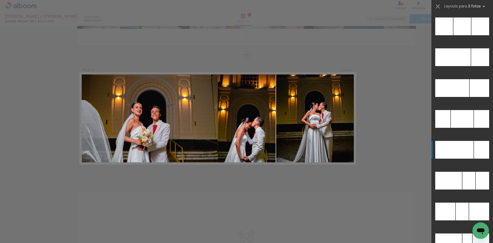
scroll to position [5392, 0]
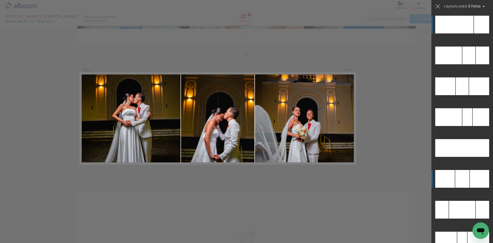
click at [465, 179] on div at bounding box center [462, 179] width 14 height 18
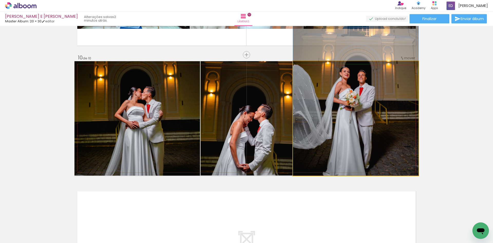
drag, startPoint x: 391, startPoint y: 138, endPoint x: 391, endPoint y: 98, distance: 40.1
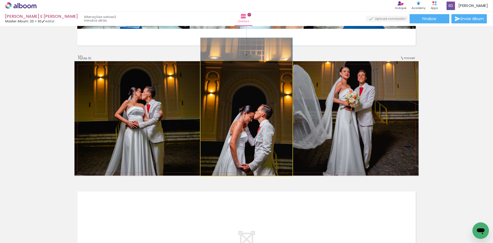
drag, startPoint x: 272, startPoint y: 125, endPoint x: 274, endPoint y: 113, distance: 12.2
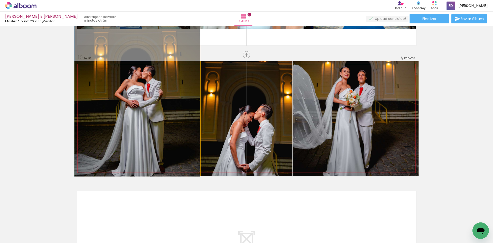
drag, startPoint x: 173, startPoint y: 115, endPoint x: 174, endPoint y: 94, distance: 20.8
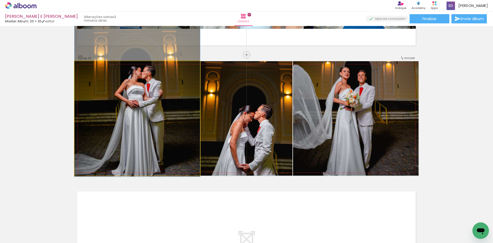
click at [135, 128] on quentale-photo at bounding box center [137, 118] width 126 height 114
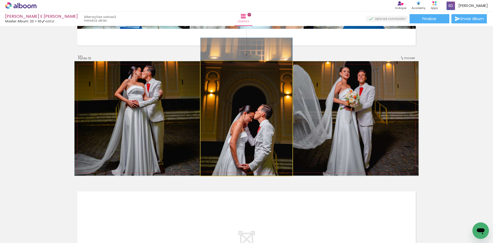
click at [202, 127] on quentale-photo at bounding box center [247, 118] width 92 height 114
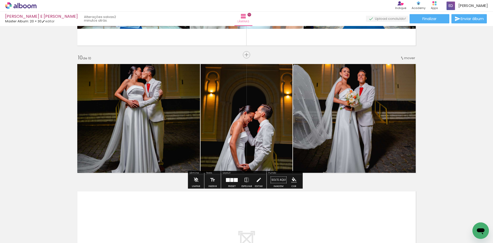
click at [171, 116] on quentale-photo at bounding box center [137, 118] width 126 height 114
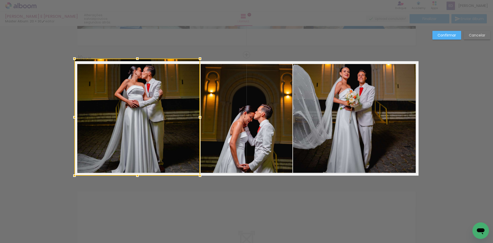
drag, startPoint x: 134, startPoint y: 63, endPoint x: 133, endPoint y: 70, distance: 7.5
click at [133, 70] on div at bounding box center [137, 117] width 126 height 117
click at [129, 105] on div at bounding box center [137, 118] width 126 height 114
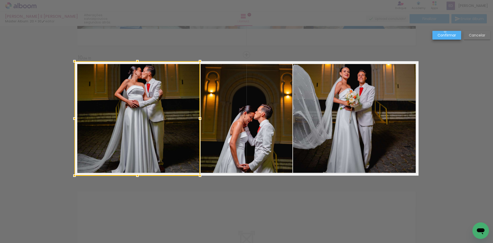
click at [445, 32] on paper-button "Confirmar" at bounding box center [446, 35] width 29 height 9
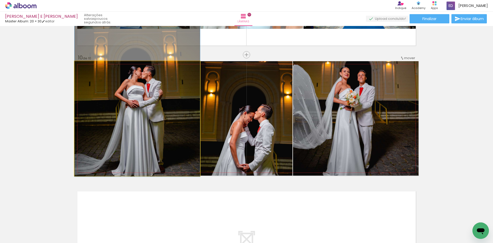
click at [137, 132] on quentale-photo at bounding box center [137, 118] width 126 height 115
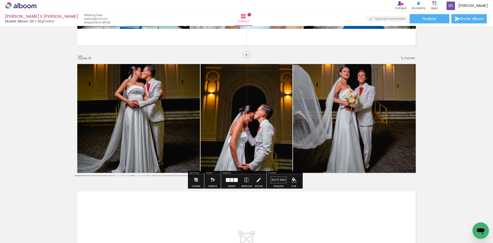
click at [137, 132] on quentale-photo at bounding box center [137, 118] width 126 height 115
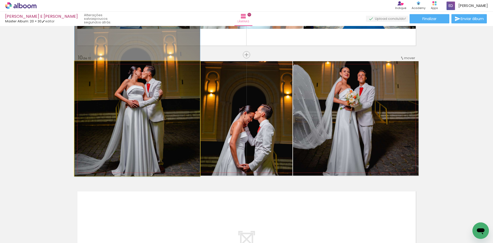
click at [137, 132] on quentale-photo at bounding box center [137, 118] width 126 height 115
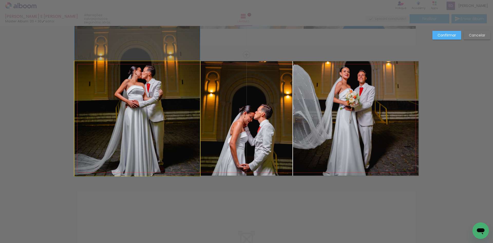
click at [137, 132] on quentale-photo at bounding box center [137, 118] width 126 height 115
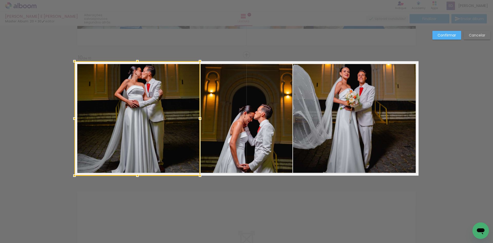
click at [0, 0] on slot "Confirmar" at bounding box center [0, 0] width 0 height 0
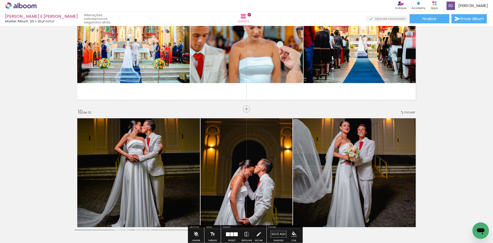
scroll to position [1124, 0]
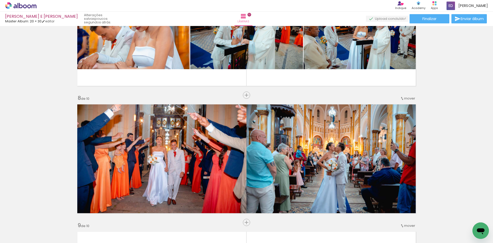
scroll to position [790, 0]
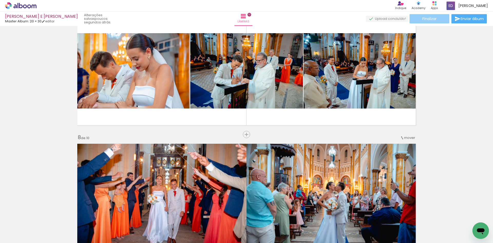
click at [432, 21] on span "Finalizar" at bounding box center [429, 19] width 14 height 4
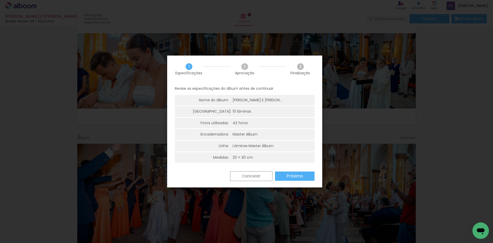
click at [0, 0] on slot "Cancelar" at bounding box center [0, 0] width 0 height 0
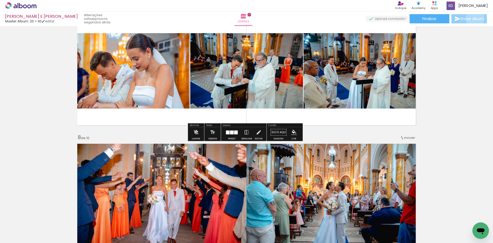
click at [474, 18] on span "Enviar álbum" at bounding box center [472, 19] width 23 height 4
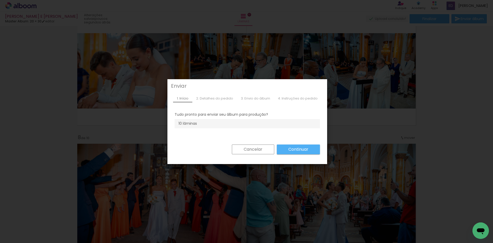
click at [202, 99] on div "2. Detalhes do pedido" at bounding box center [214, 98] width 45 height 8
click at [171, 95] on div "1. Início 2. Detalhes do pedido 3. Envio do álbum 4. Instruções do pedido" at bounding box center [247, 98] width 157 height 16
click at [0, 0] on slot "Continuar" at bounding box center [0, 0] width 0 height 0
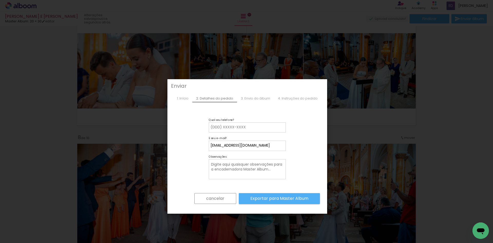
click at [264, 128] on input at bounding box center [247, 127] width 73 height 5
type input "12988470705"
type paper-input "12988470705"
click at [311, 139] on form "cancelar Exportar para Master Album" at bounding box center [247, 166] width 145 height 89
click at [0, 0] on slot "Exportar para Master Album" at bounding box center [0, 0] width 0 height 0
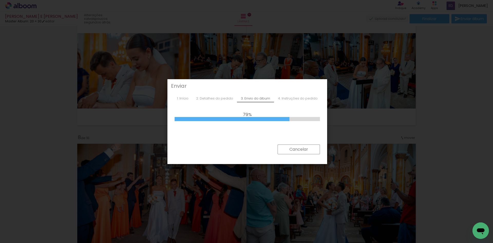
scroll to position [0, 758]
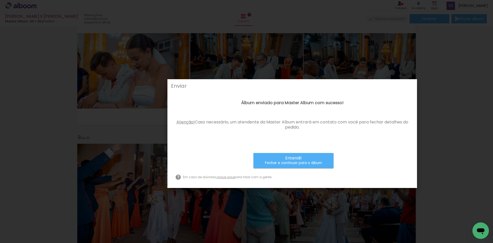
click at [288, 159] on span "Entendi!" at bounding box center [293, 157] width 16 height 5
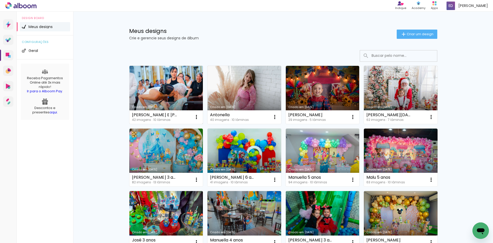
click at [149, 81] on link "Criado em [DATE]" at bounding box center [166, 95] width 74 height 58
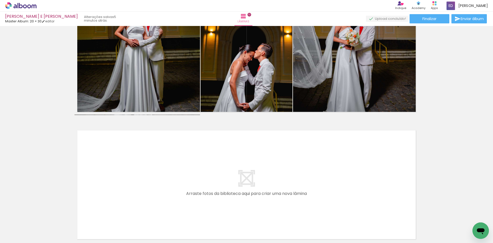
scroll to position [1131, 0]
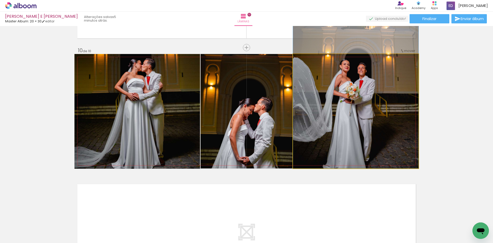
click at [309, 116] on quentale-photo at bounding box center [356, 111] width 126 height 114
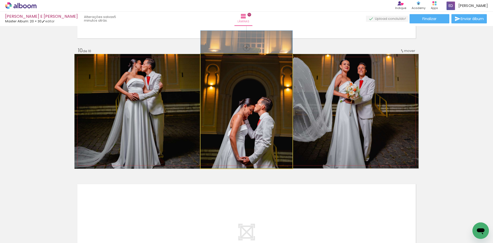
drag, startPoint x: 245, startPoint y: 114, endPoint x: 249, endPoint y: 107, distance: 7.4
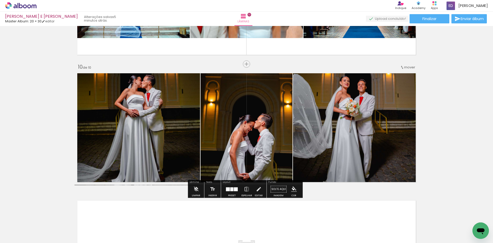
scroll to position [1105, 0]
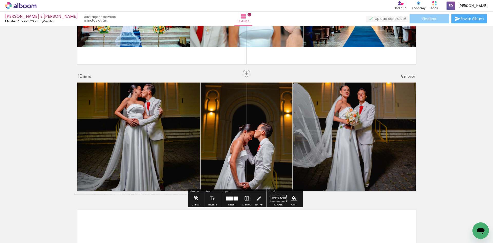
click at [438, 19] on paper-button "Finalizar" at bounding box center [430, 18] width 40 height 9
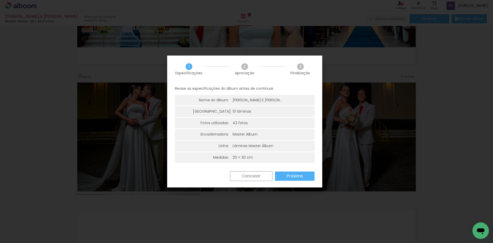
click at [0, 0] on slot "Próximo" at bounding box center [0, 0] width 0 height 0
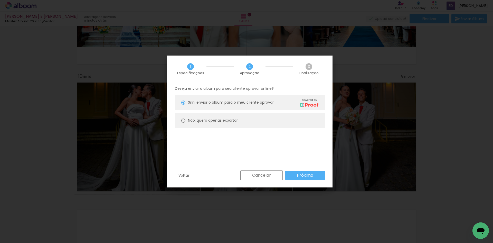
click at [201, 117] on paper-radio-button "Não, quero apenas exportar" at bounding box center [250, 120] width 150 height 15
type paper-radio-button "on"
click at [222, 105] on span "Sim, enviar o álbum para o meu cliente aprovar" at bounding box center [231, 102] width 86 height 5
type paper-radio-button "on"
click at [0, 0] on slot "Próximo" at bounding box center [0, 0] width 0 height 0
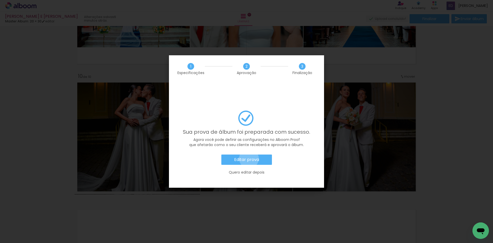
click at [0, 0] on slot "Editar prova" at bounding box center [0, 0] width 0 height 0
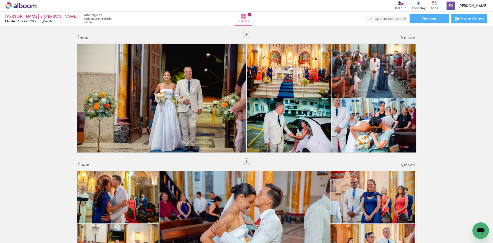
scroll to position [1105, 0]
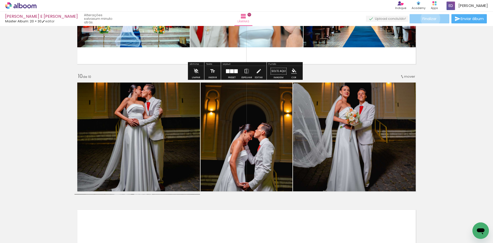
click at [429, 18] on span "Finalizar" at bounding box center [429, 19] width 14 height 4
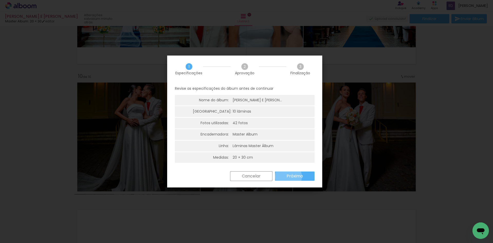
click at [0, 0] on slot "Próximo" at bounding box center [0, 0] width 0 height 0
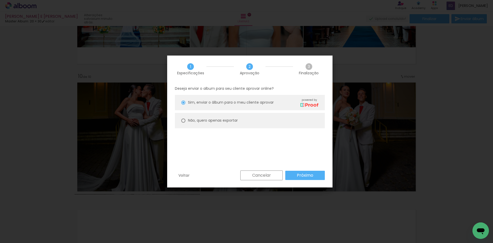
click at [210, 115] on paper-radio-button "Não, quero apenas exportar" at bounding box center [250, 120] width 150 height 15
type paper-radio-button "on"
click at [0, 0] on slot "Próximo" at bounding box center [0, 0] width 0 height 0
type input "Alta, 300 DPI"
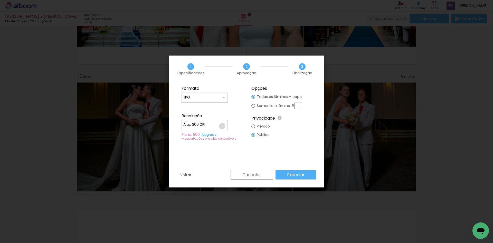
click at [222, 126] on iron-icon at bounding box center [224, 125] width 4 height 4
click at [209, 123] on paper-item "Alta, 300 DPI" at bounding box center [205, 124] width 46 height 10
click at [0, 0] on slot "Exportar" at bounding box center [0, 0] width 0 height 0
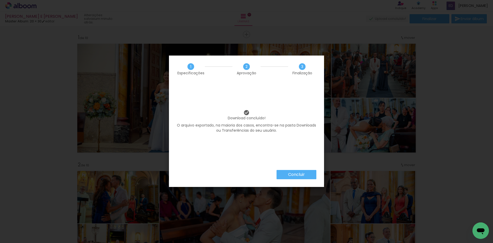
scroll to position [1105, 0]
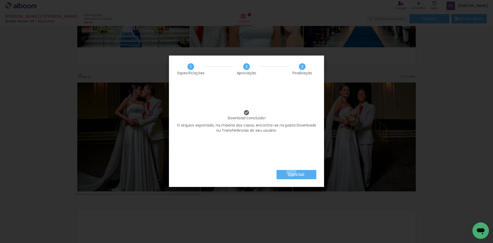
click at [0, 0] on slot "Concluir" at bounding box center [0, 0] width 0 height 0
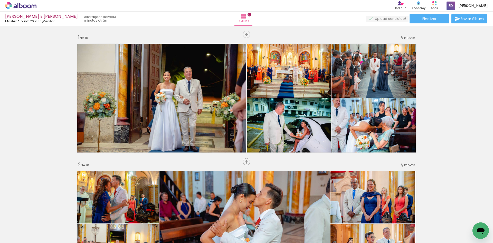
scroll to position [1105, 0]
